Goal: Navigation & Orientation: Find specific page/section

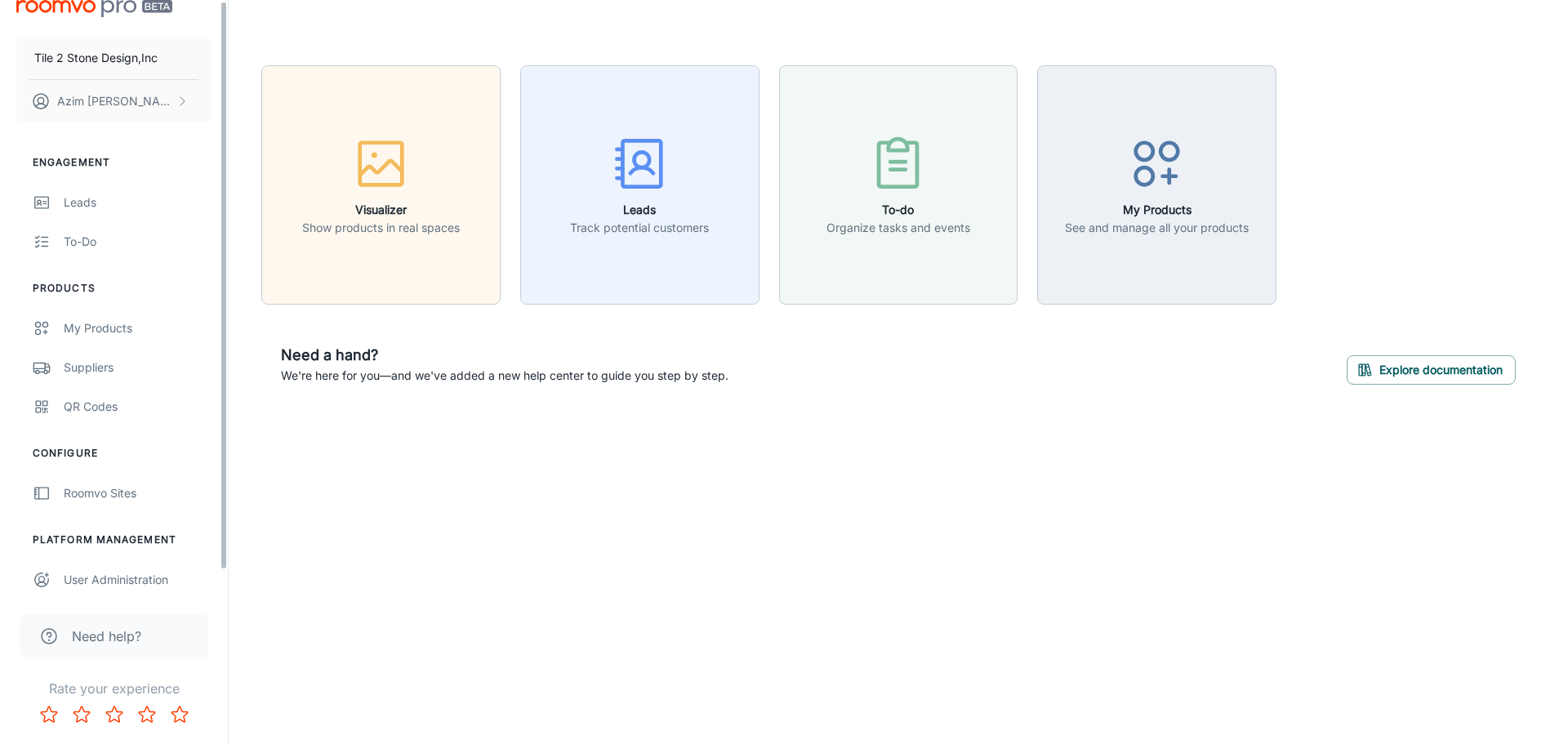
scroll to position [25, 0]
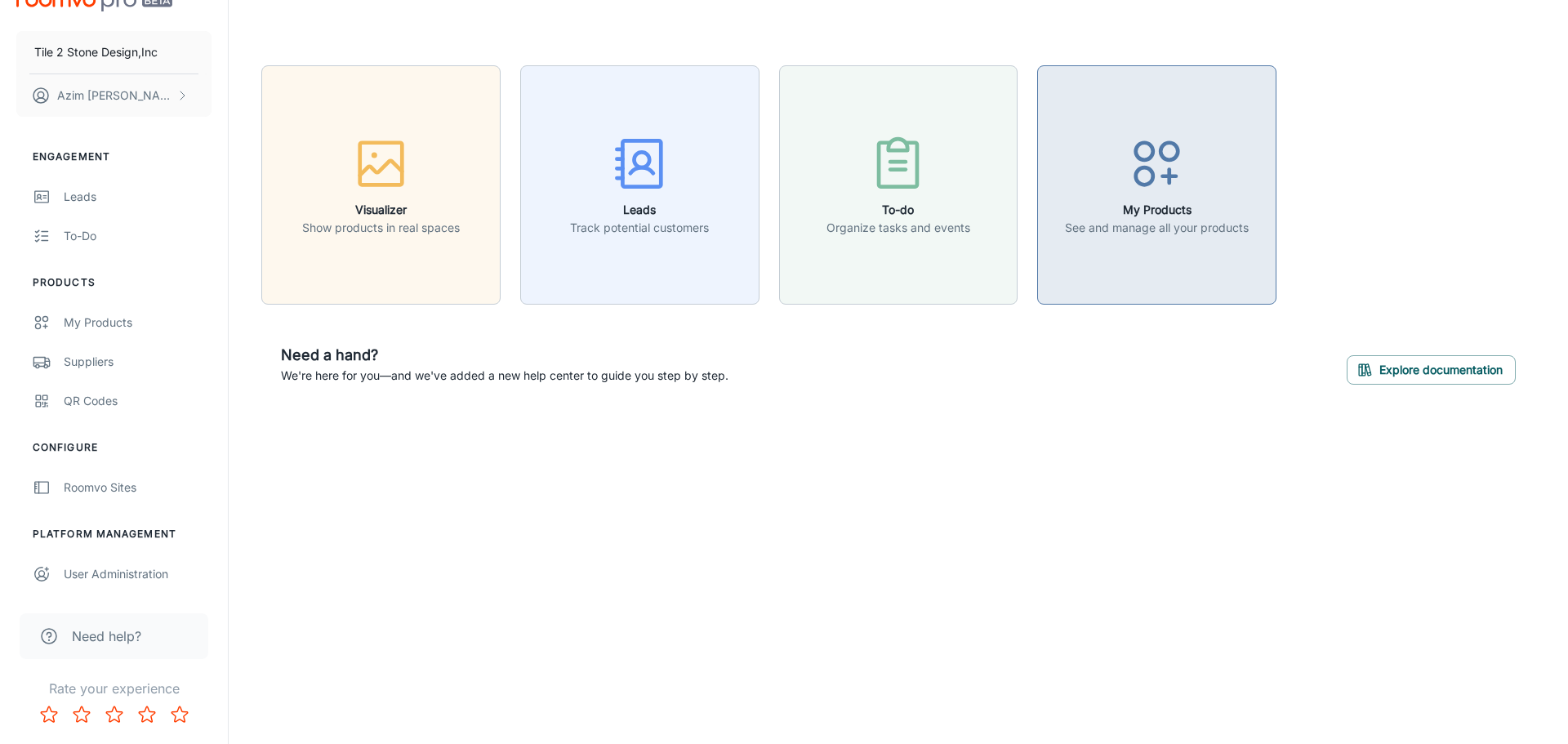
click at [1165, 207] on h6 "My Products" at bounding box center [1156, 209] width 184 height 18
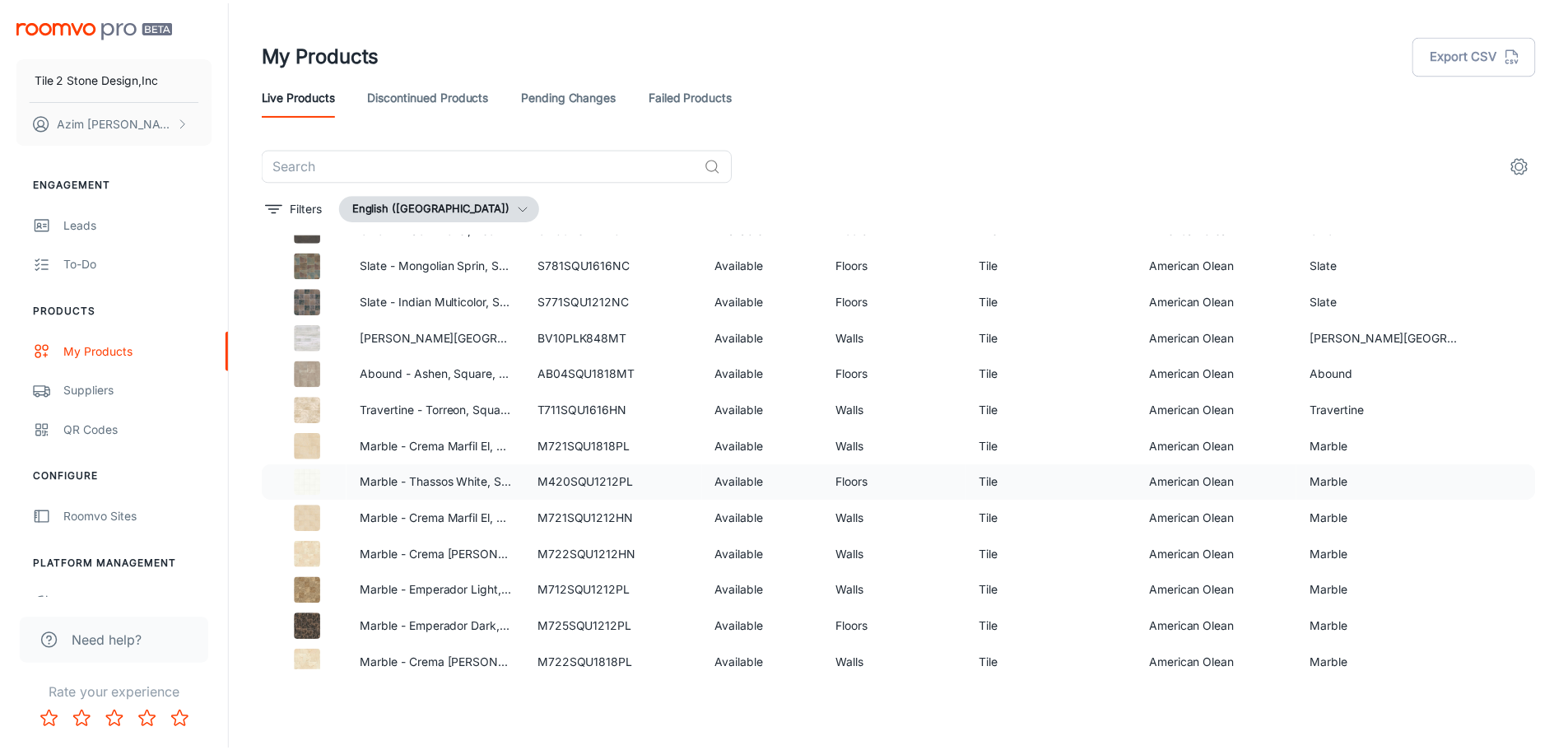
scroll to position [768, 0]
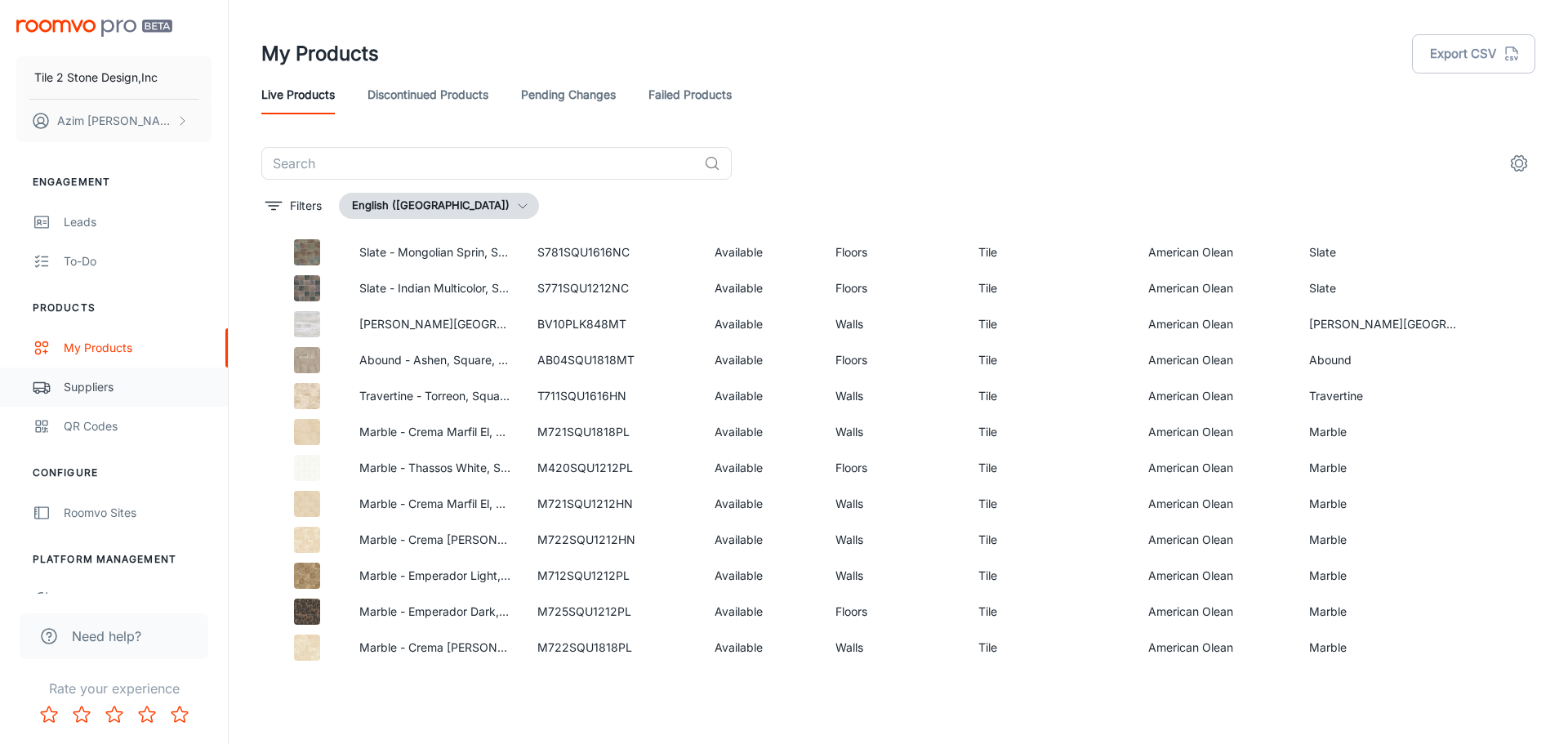
click at [88, 385] on div "Suppliers" at bounding box center [137, 386] width 148 height 18
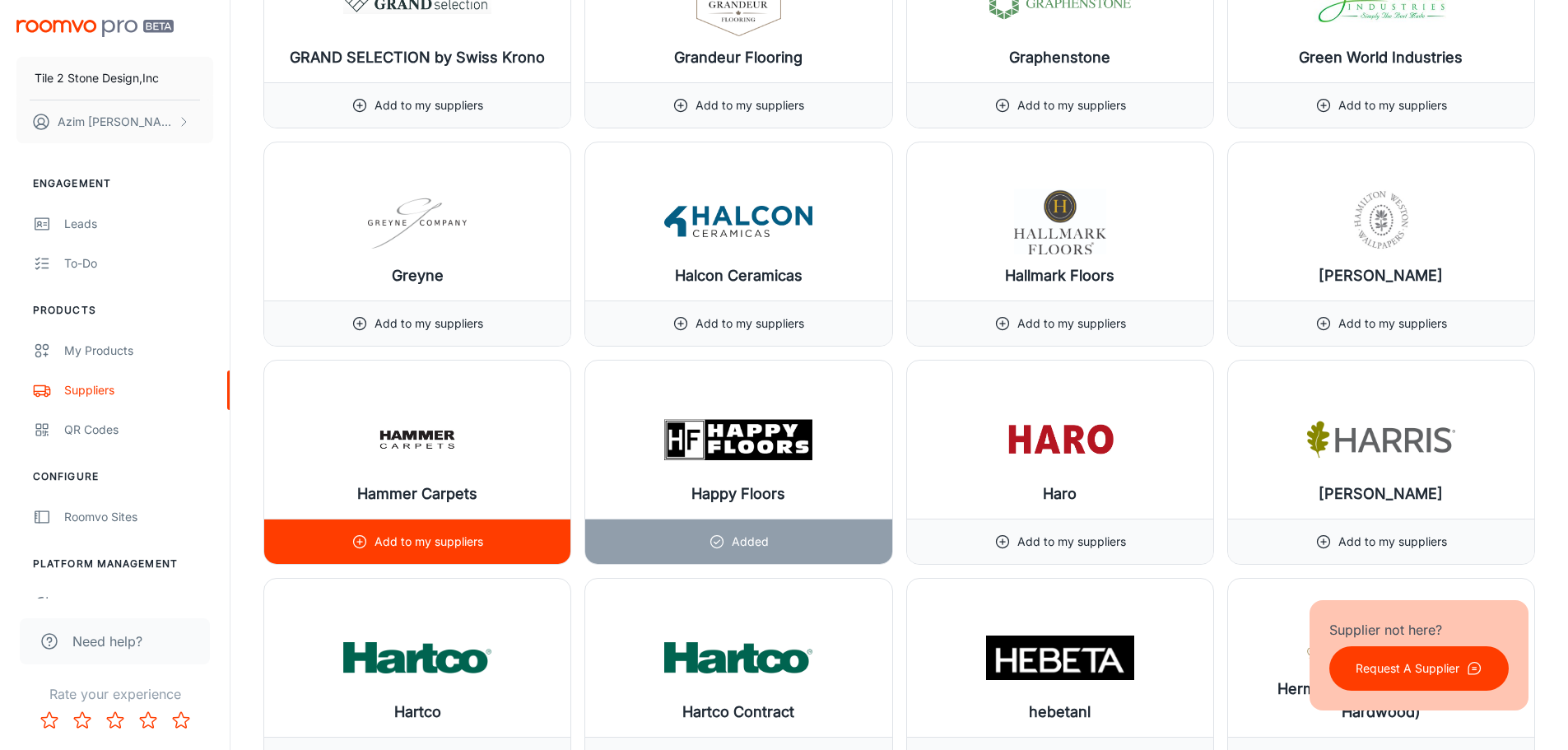
scroll to position [9466, 0]
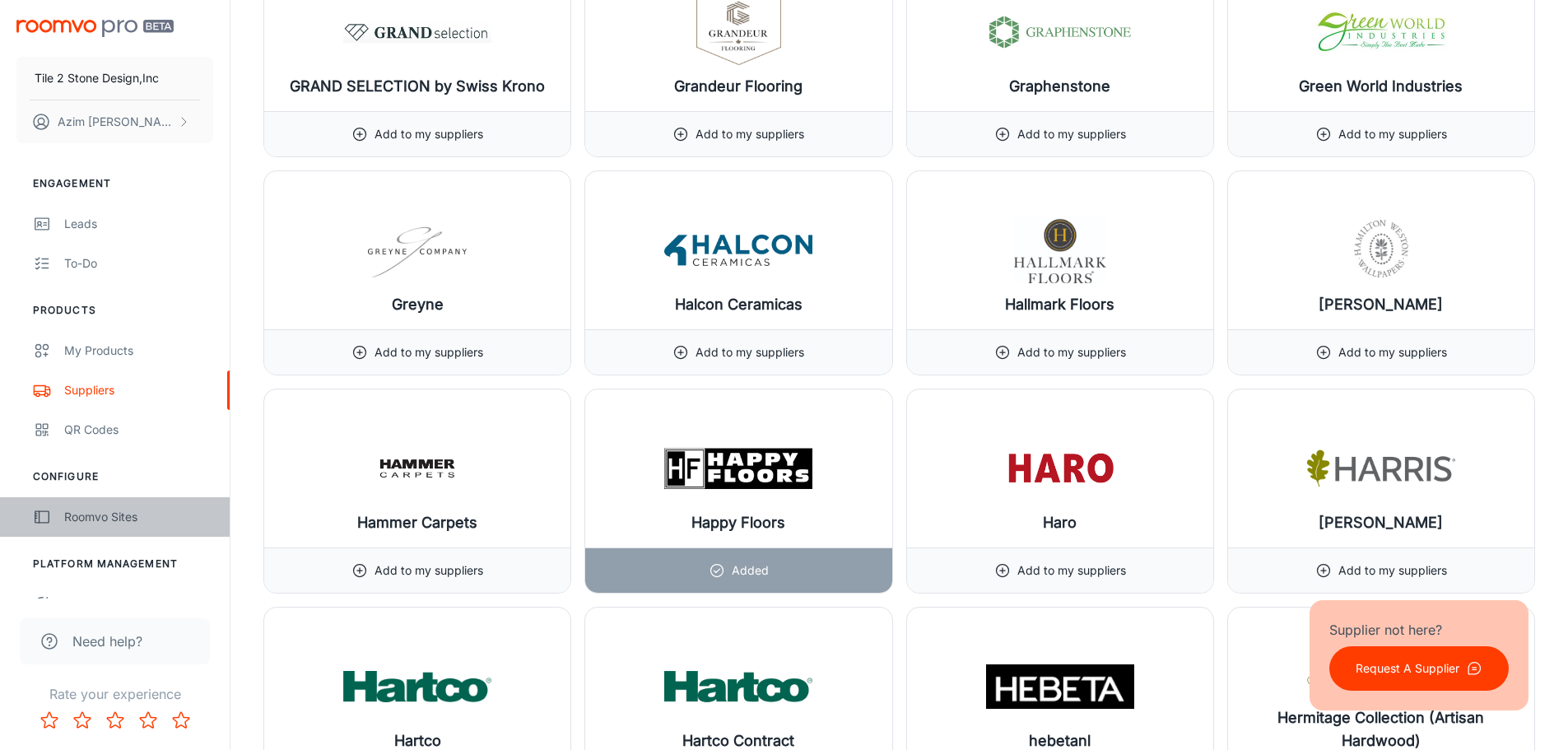
click at [75, 518] on div "Roomvo Sites" at bounding box center [139, 516] width 149 height 18
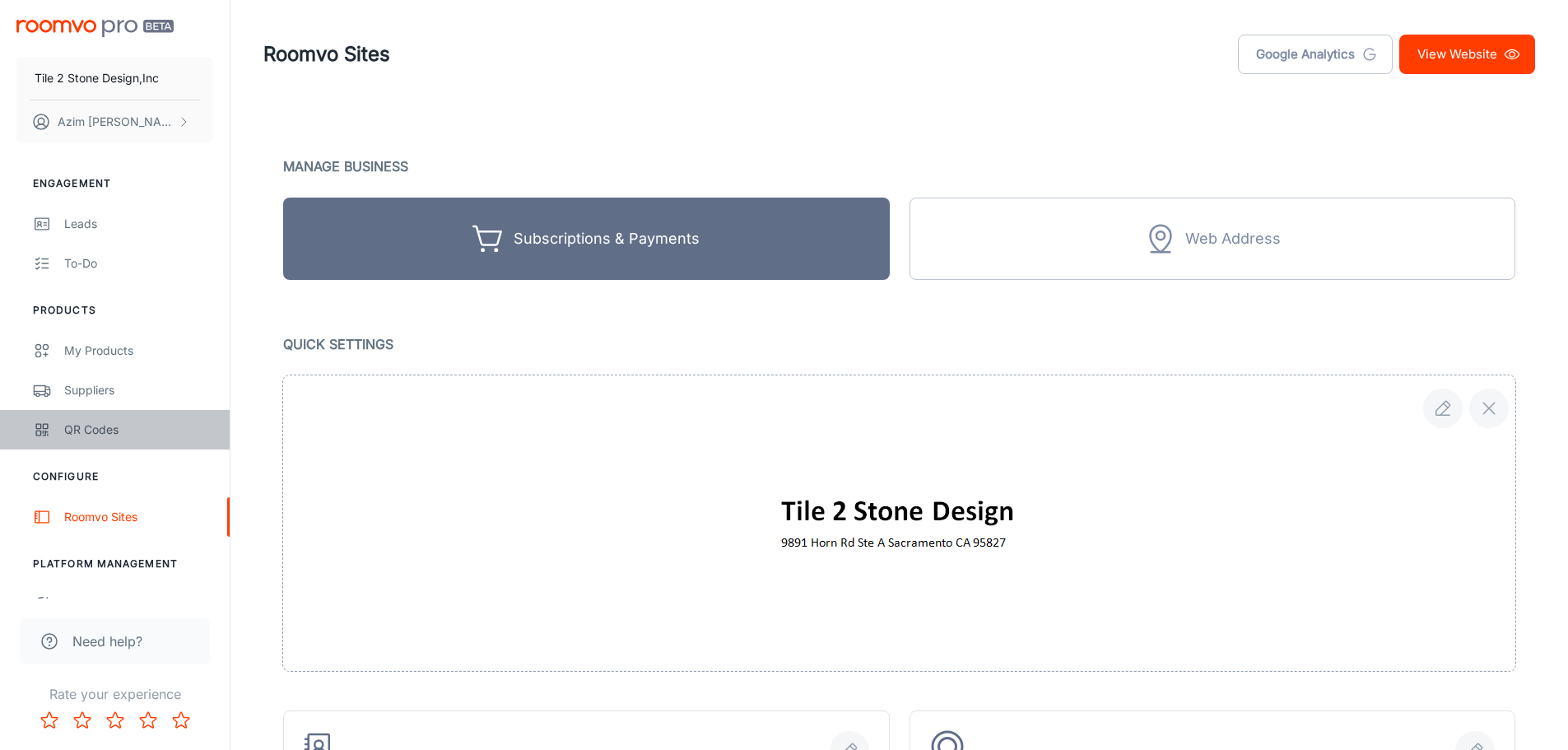
click at [91, 429] on div "QR Codes" at bounding box center [139, 429] width 149 height 18
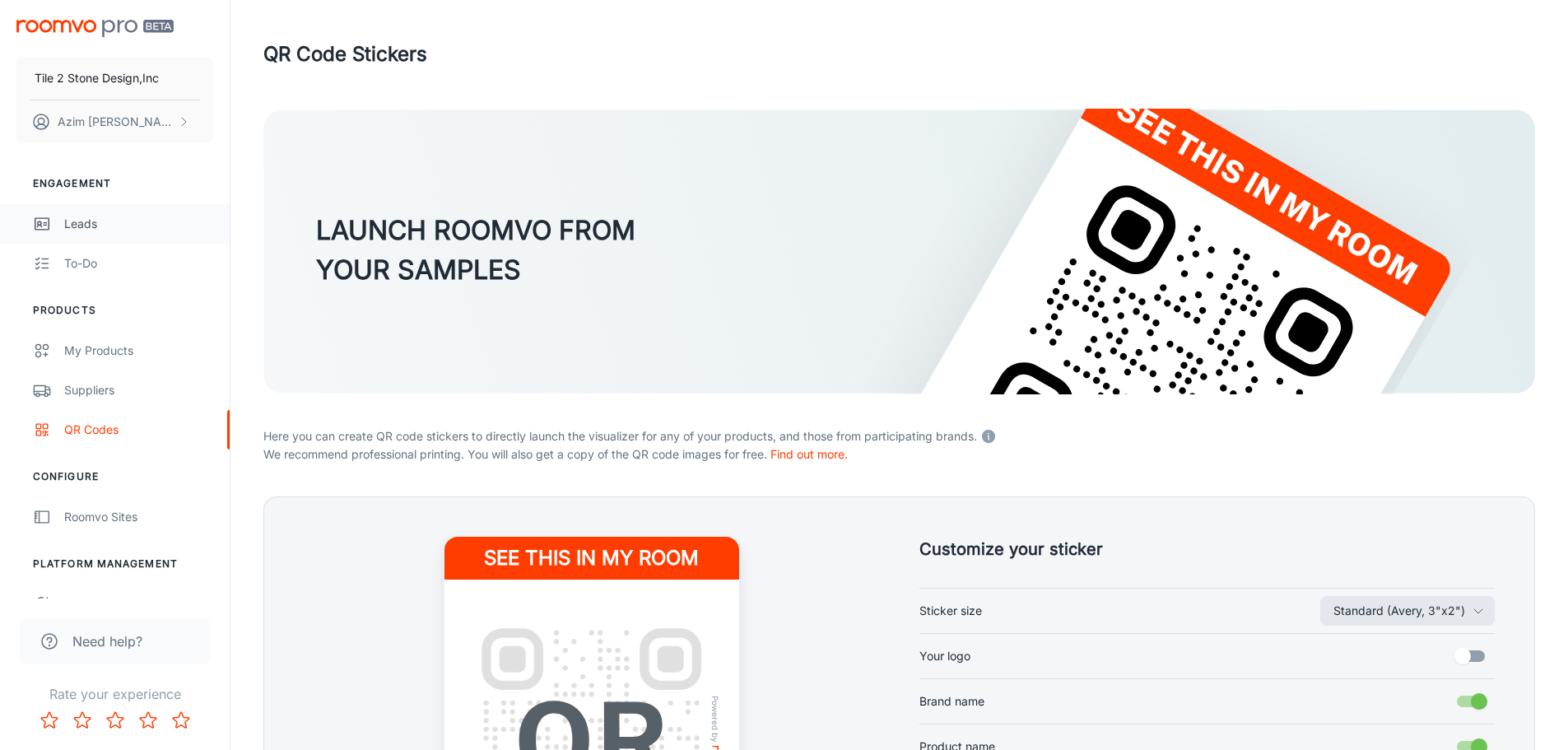
click at [84, 224] on div "Leads" at bounding box center [139, 224] width 149 height 18
